Goal: Task Accomplishment & Management: Use online tool/utility

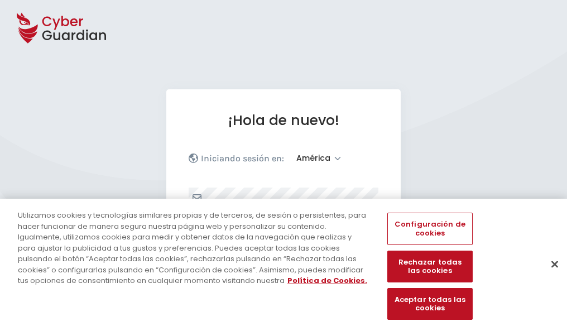
select select "América"
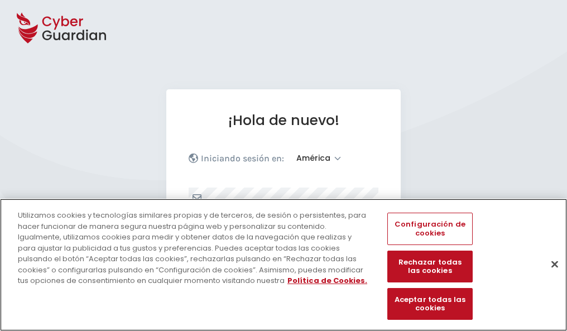
scroll to position [146, 0]
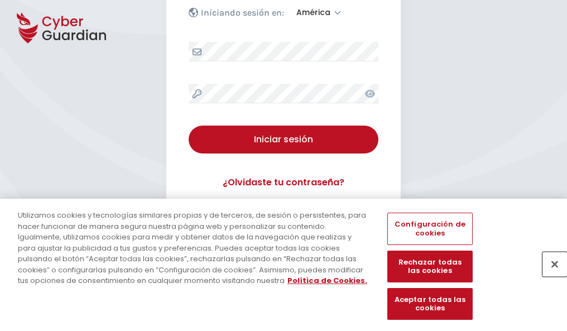
click at [549, 275] on button "Cerrar" at bounding box center [554, 263] width 25 height 25
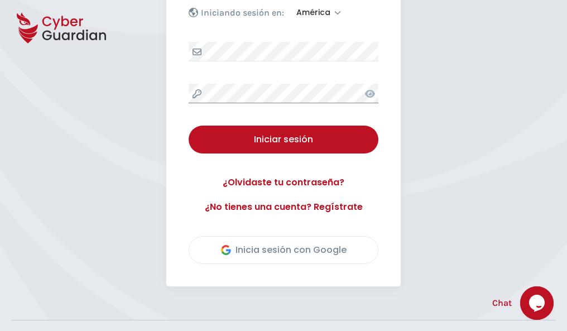
scroll to position [253, 0]
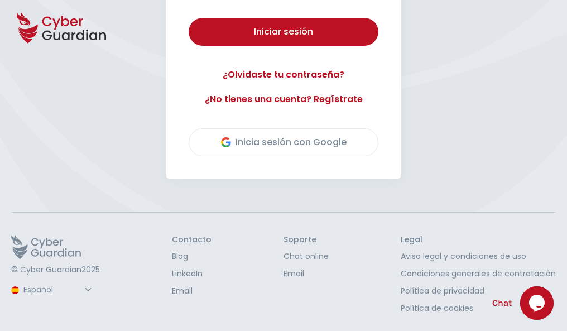
click at [188, 18] on button "Iniciar sesión" at bounding box center [283, 32] width 190 height 28
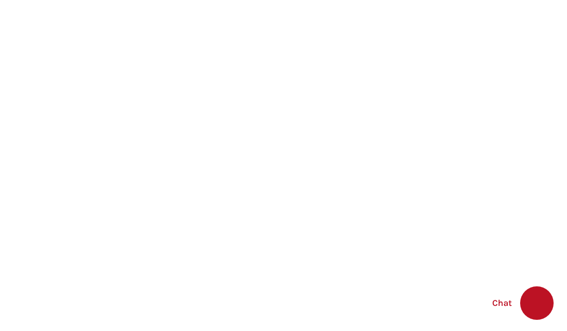
select select "English"
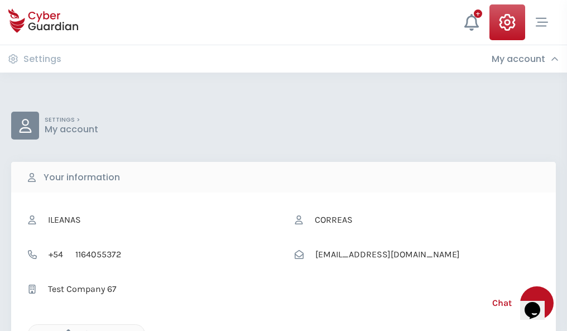
click at [65, 330] on icon "button" at bounding box center [65, 333] width 9 height 9
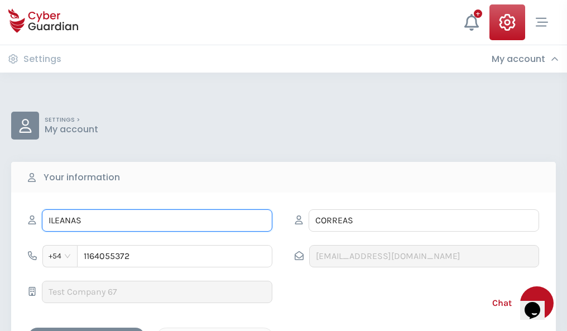
click at [157, 220] on input "ILEANAS" at bounding box center [157, 220] width 230 height 22
type input "I"
type input "Alicia"
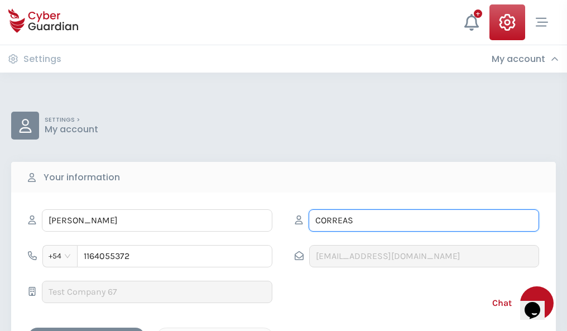
click at [423, 220] on input "CORREAS" at bounding box center [423, 220] width 230 height 22
type input "C"
type input "Lopez"
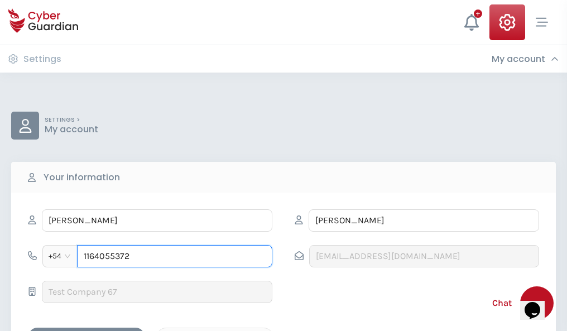
click at [175, 256] on input "1164055372" at bounding box center [174, 256] width 195 height 22
type input "1"
type input "4949250719"
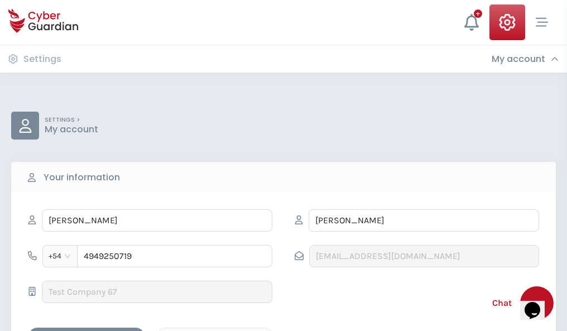
click at [215, 330] on div "Cancel" at bounding box center [214, 337] width 99 height 14
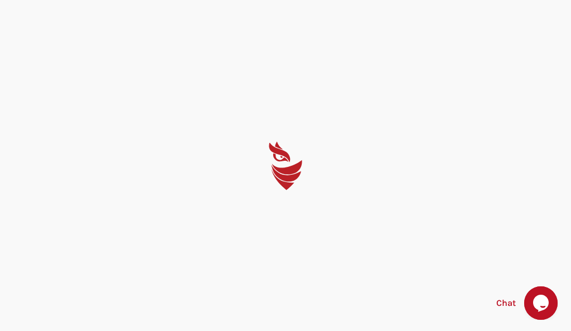
select select "English"
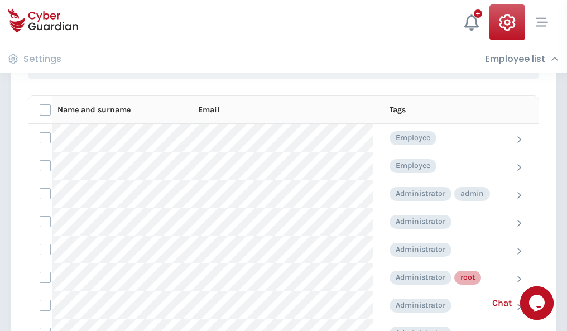
scroll to position [561, 0]
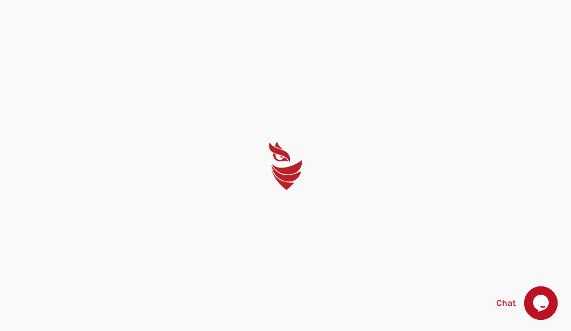
select select "English"
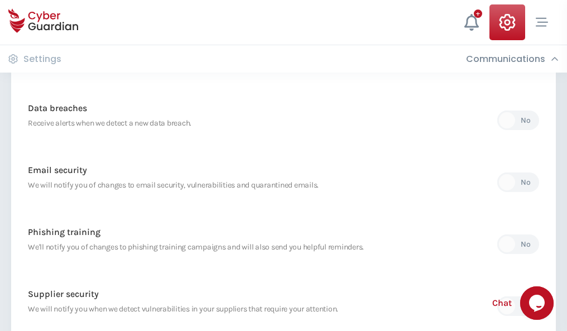
scroll to position [587, 0]
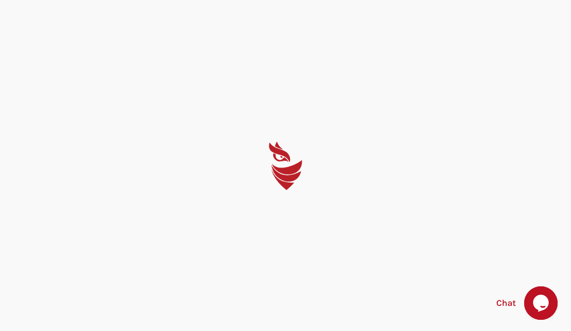
select select "English"
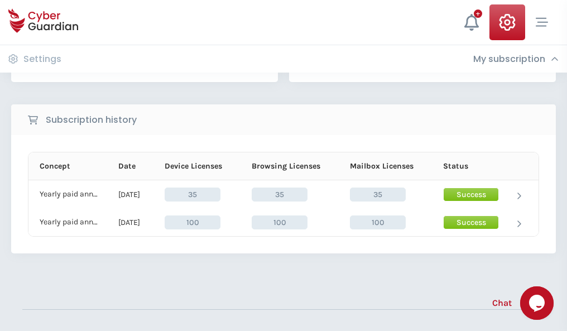
scroll to position [311, 0]
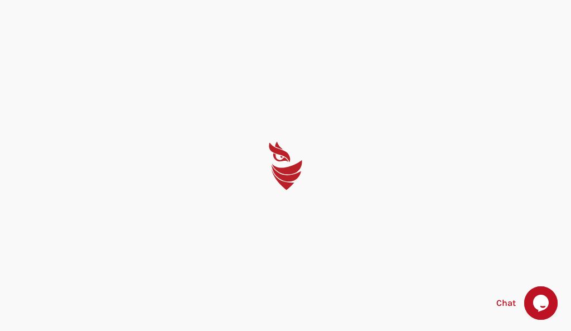
select select "English"
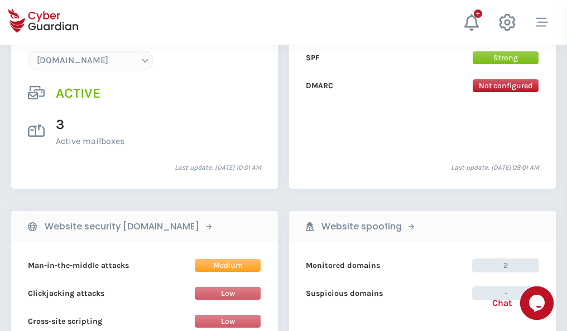
scroll to position [1188, 0]
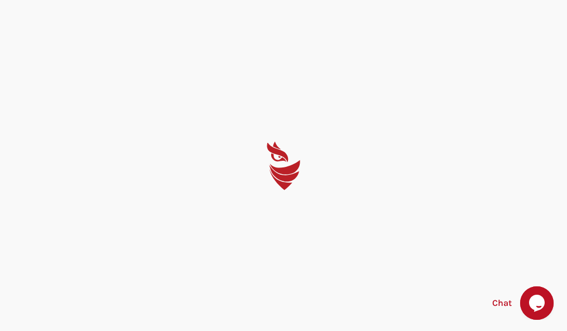
select select "English"
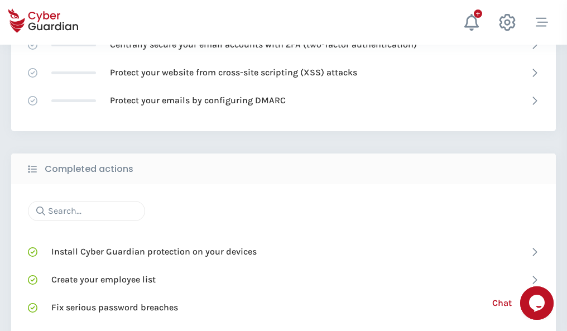
scroll to position [743, 0]
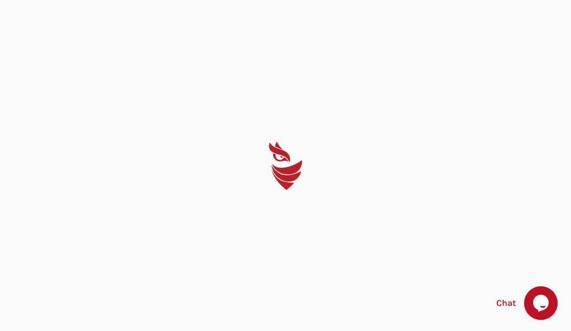
select select "English"
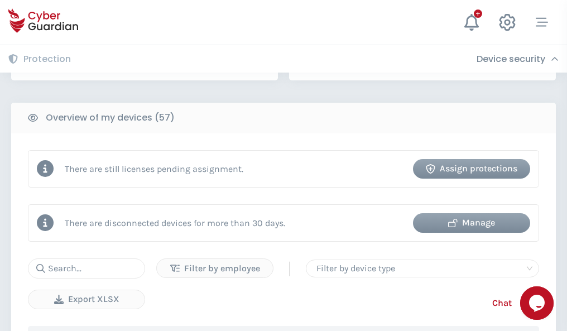
scroll to position [1081, 0]
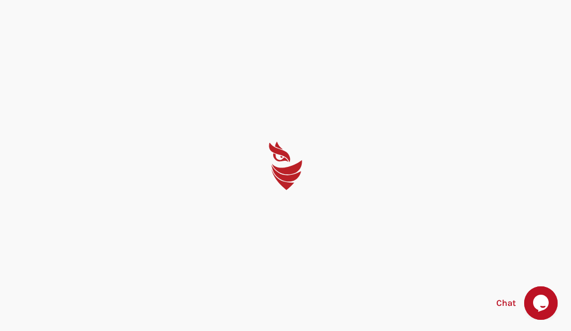
select select "English"
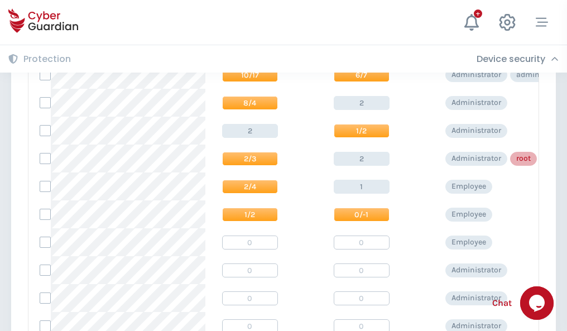
scroll to position [562, 0]
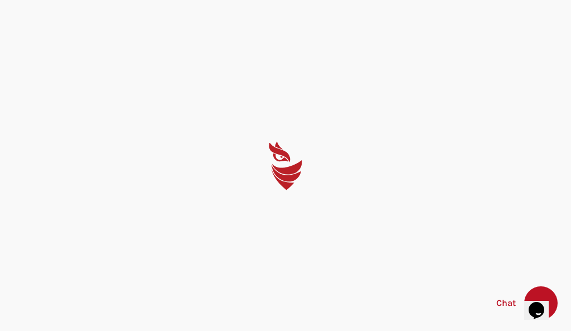
select select "English"
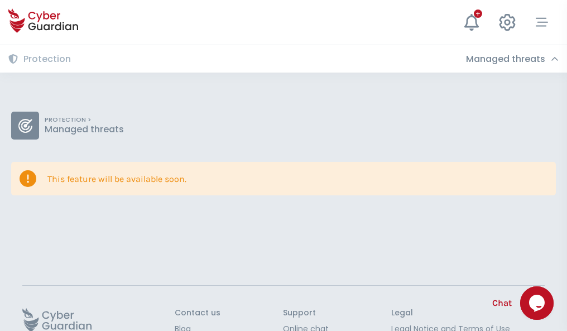
scroll to position [72, 0]
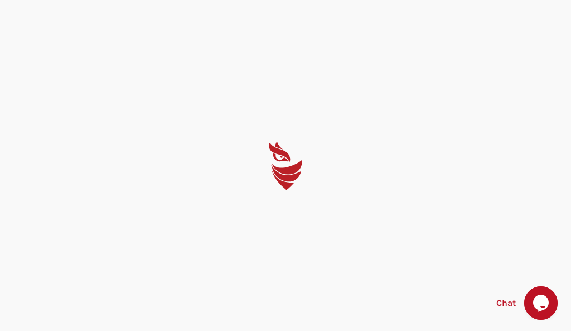
select select "English"
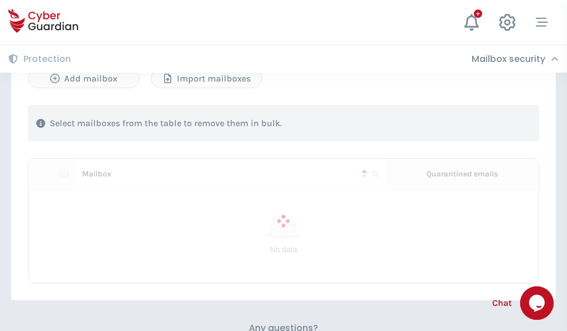
scroll to position [549, 0]
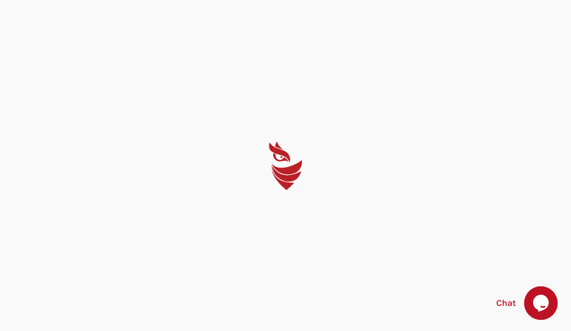
select select "English"
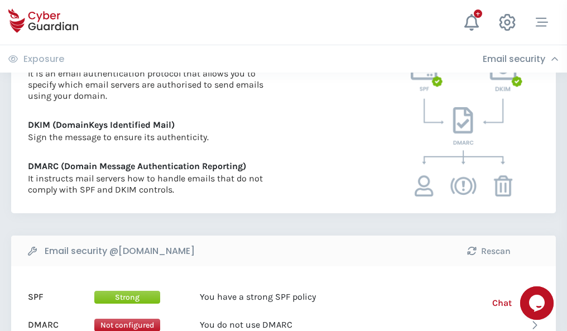
scroll to position [602, 0]
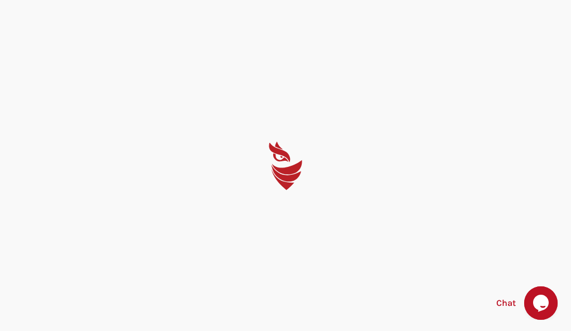
select select "English"
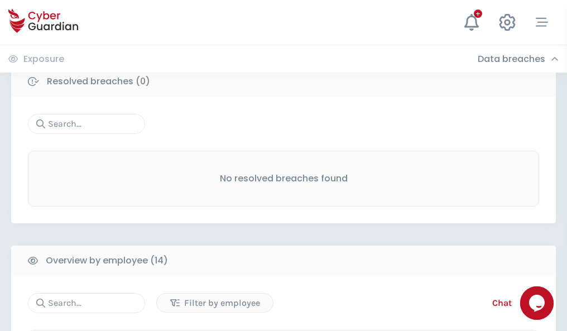
scroll to position [1007, 0]
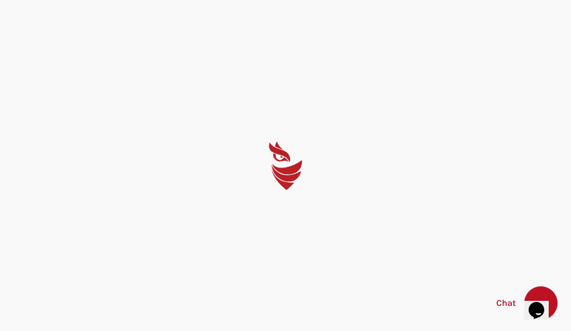
select select "English"
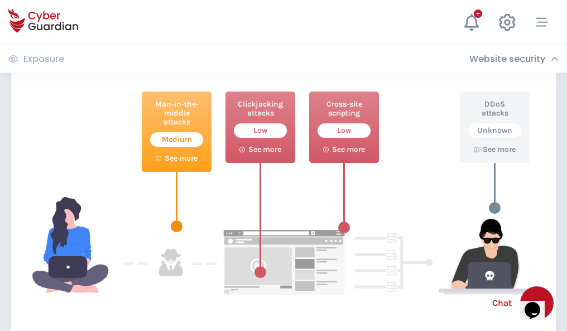
scroll to position [607, 0]
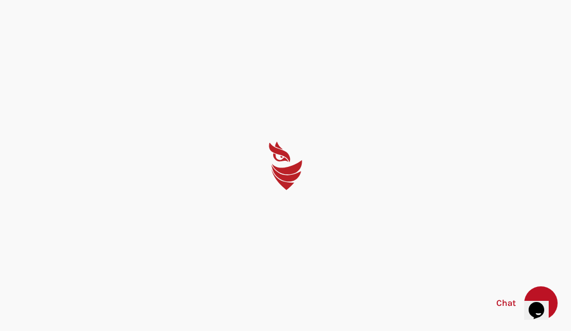
select select "English"
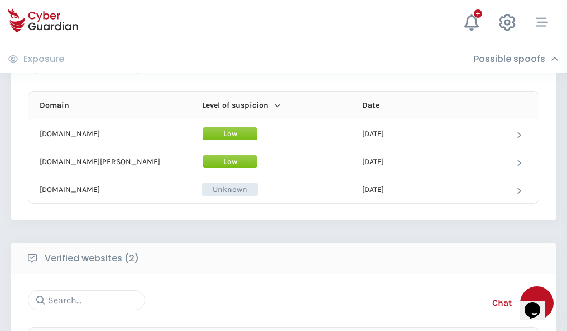
scroll to position [669, 0]
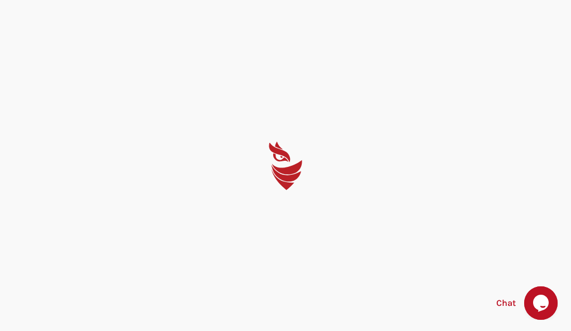
select select "English"
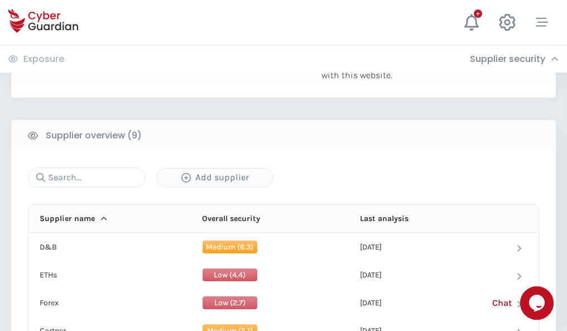
scroll to position [778, 0]
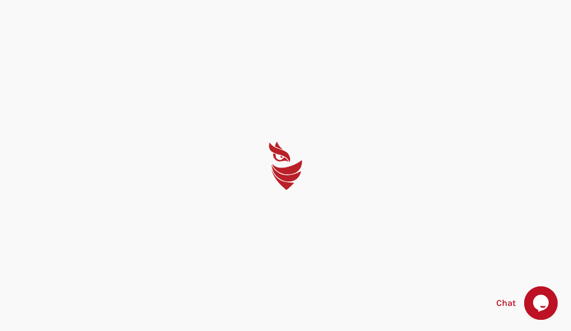
select select "English"
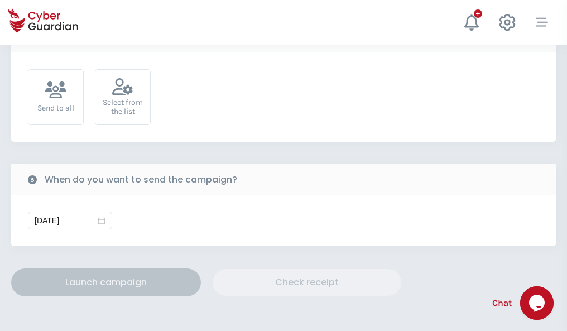
scroll to position [408, 0]
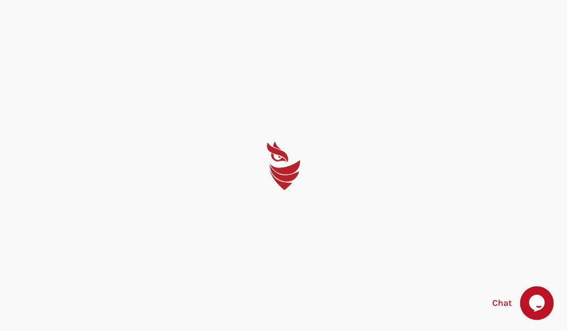
select select "English"
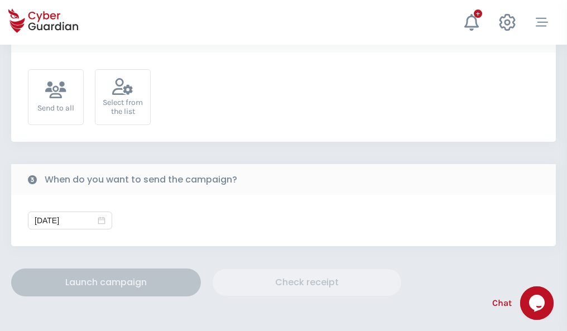
scroll to position [408, 0]
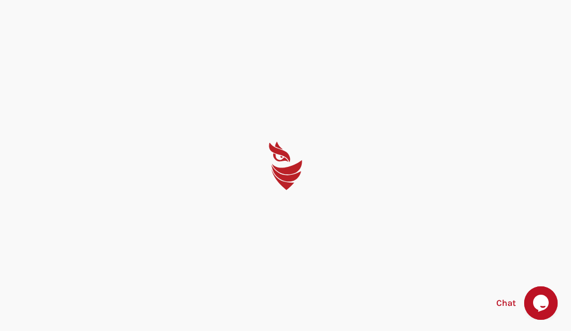
select select "English"
